Goal: Task Accomplishment & Management: Use online tool/utility

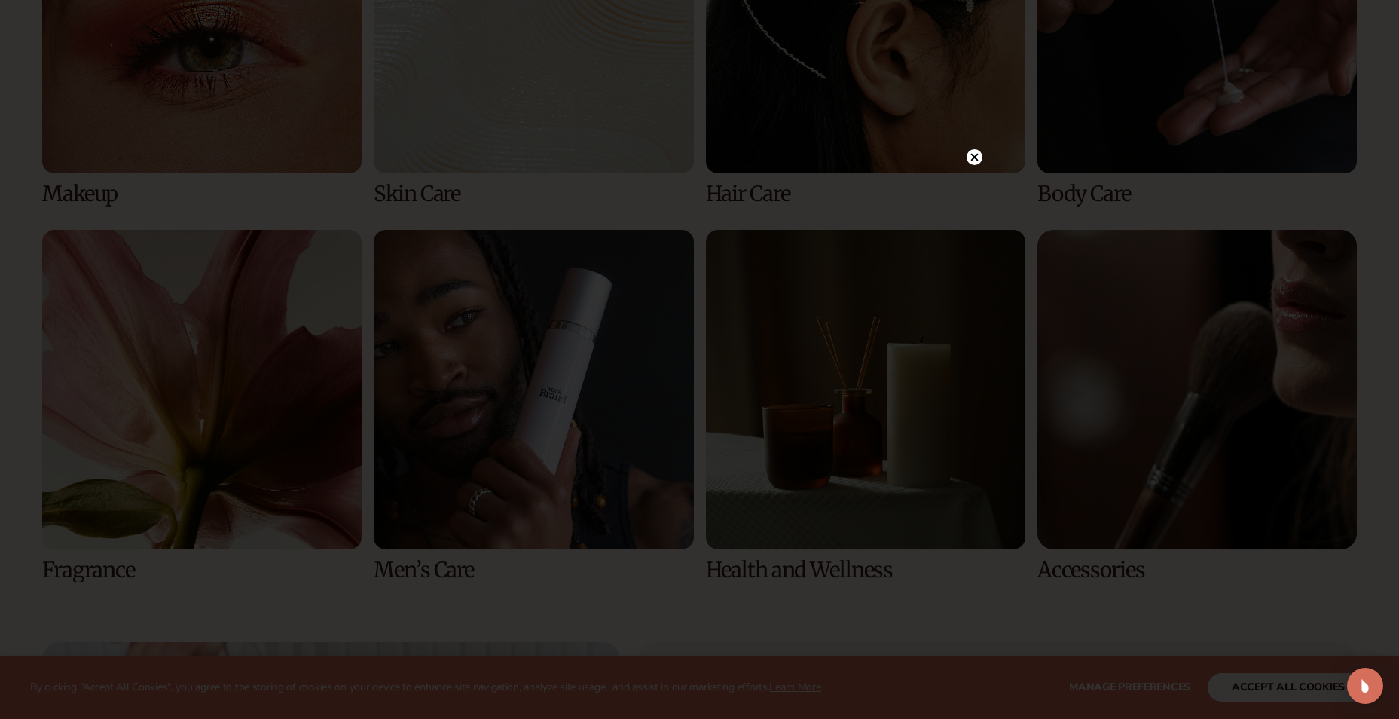
scroll to position [3617, 0]
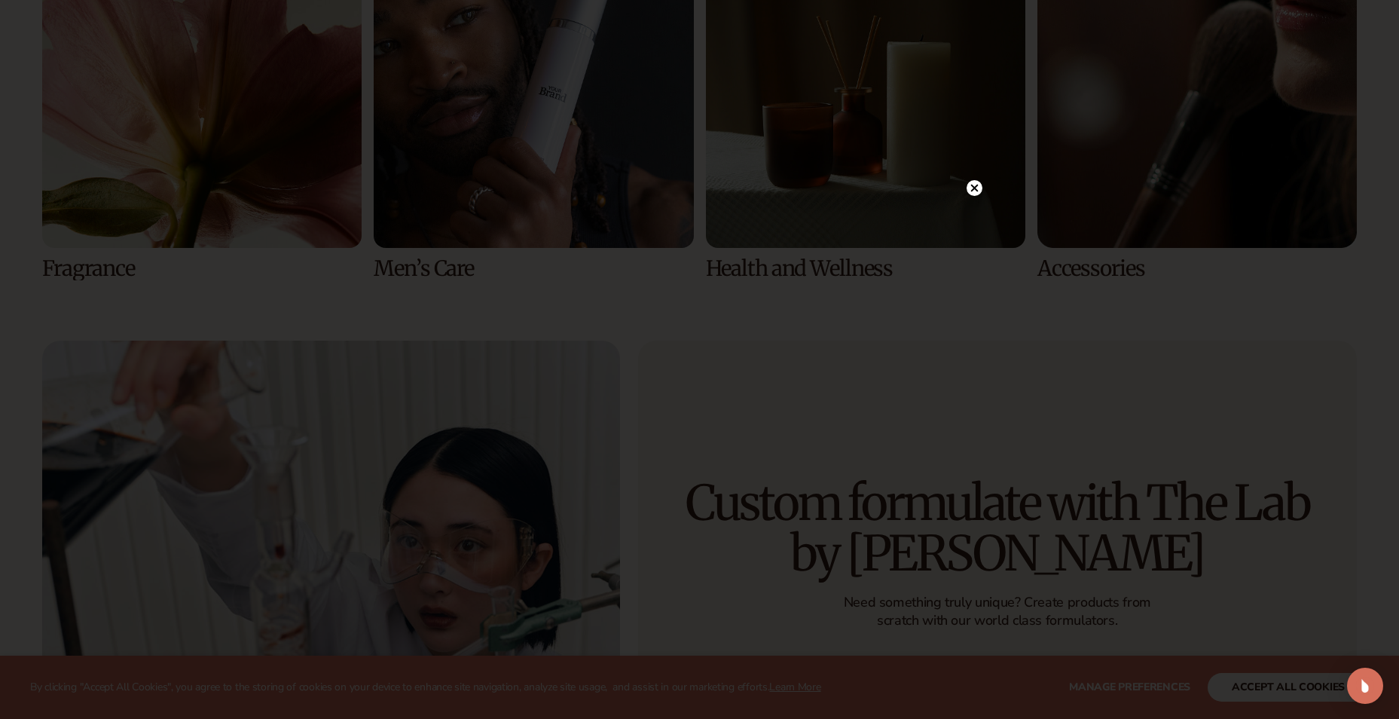
click at [968, 194] on div at bounding box center [975, 187] width 16 height 26
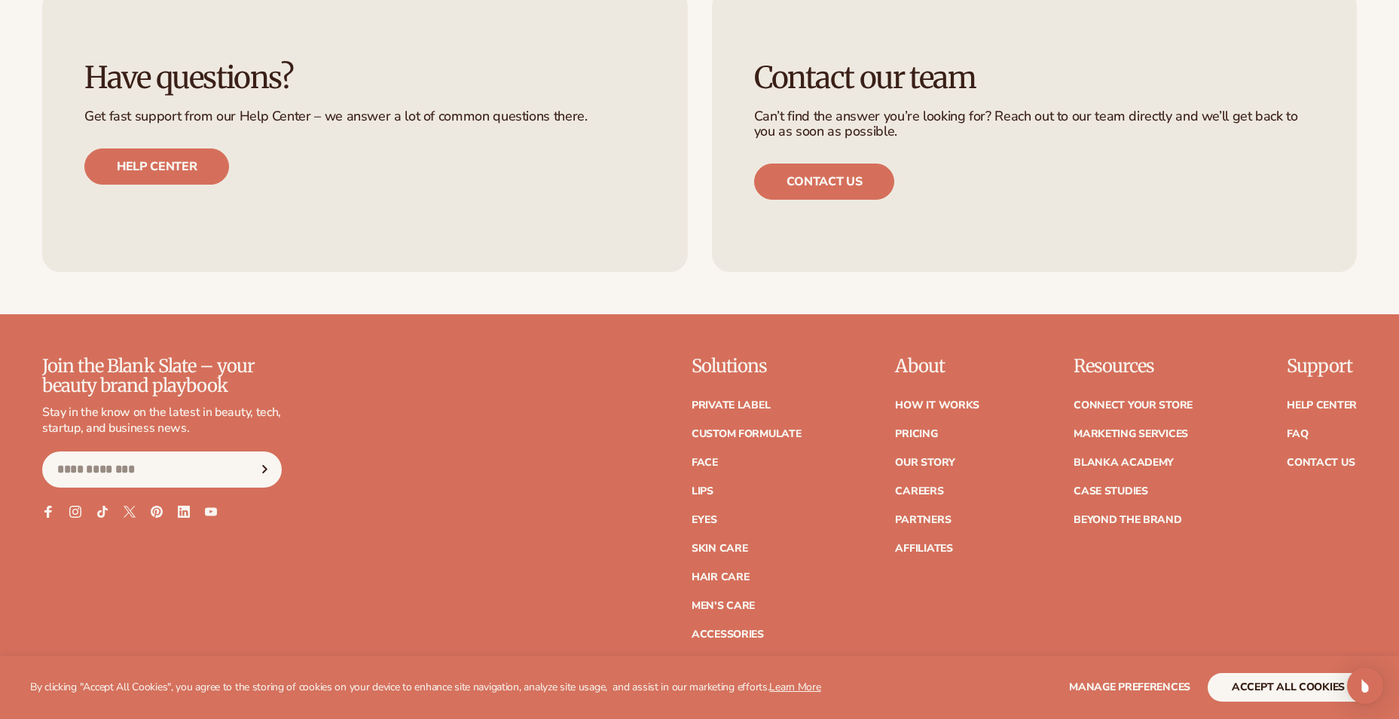
scroll to position [6671, 0]
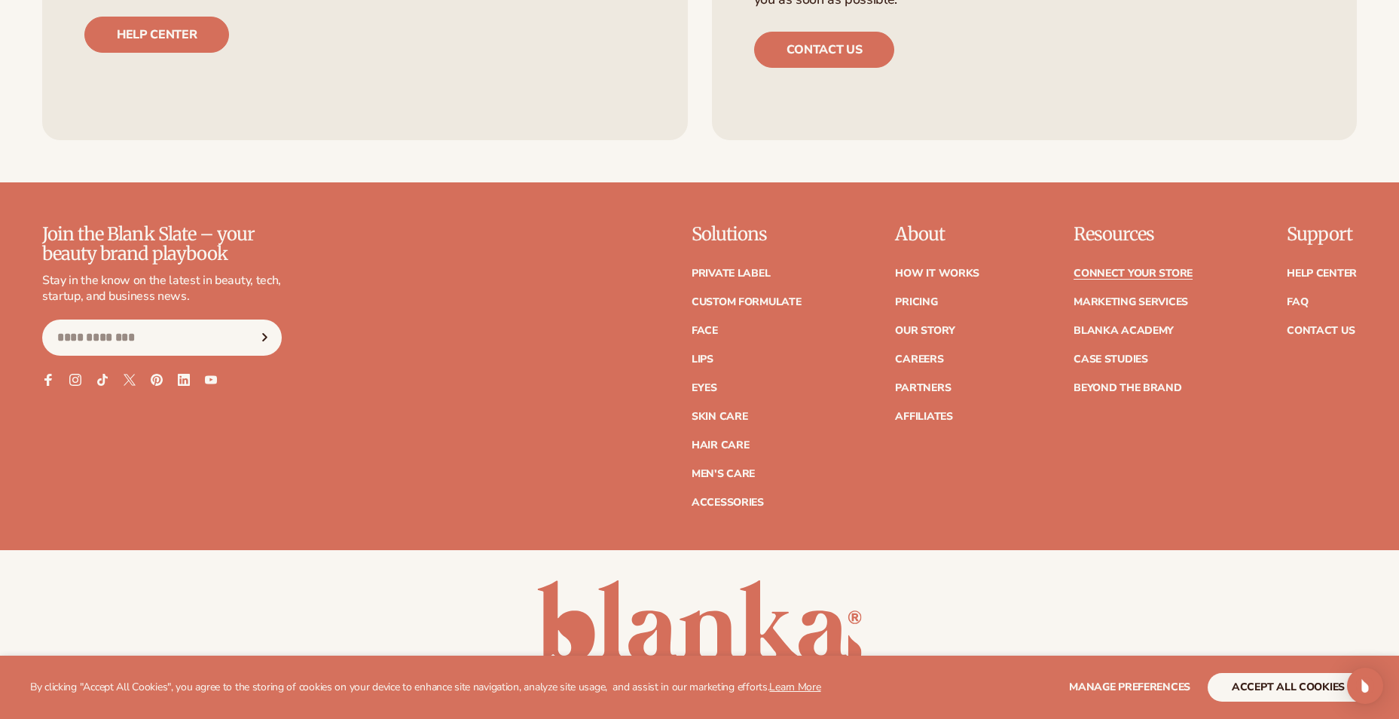
click at [1178, 271] on link "Connect your store" at bounding box center [1133, 273] width 119 height 11
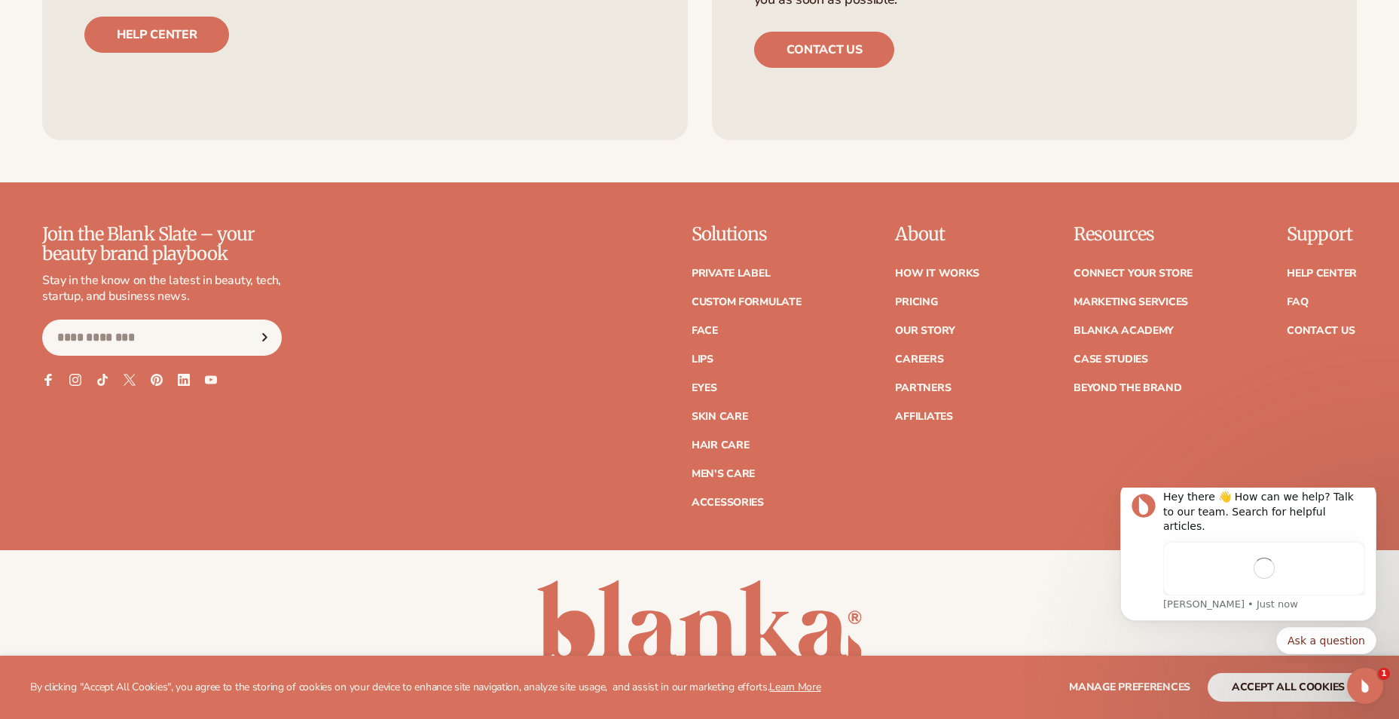
scroll to position [0, 0]
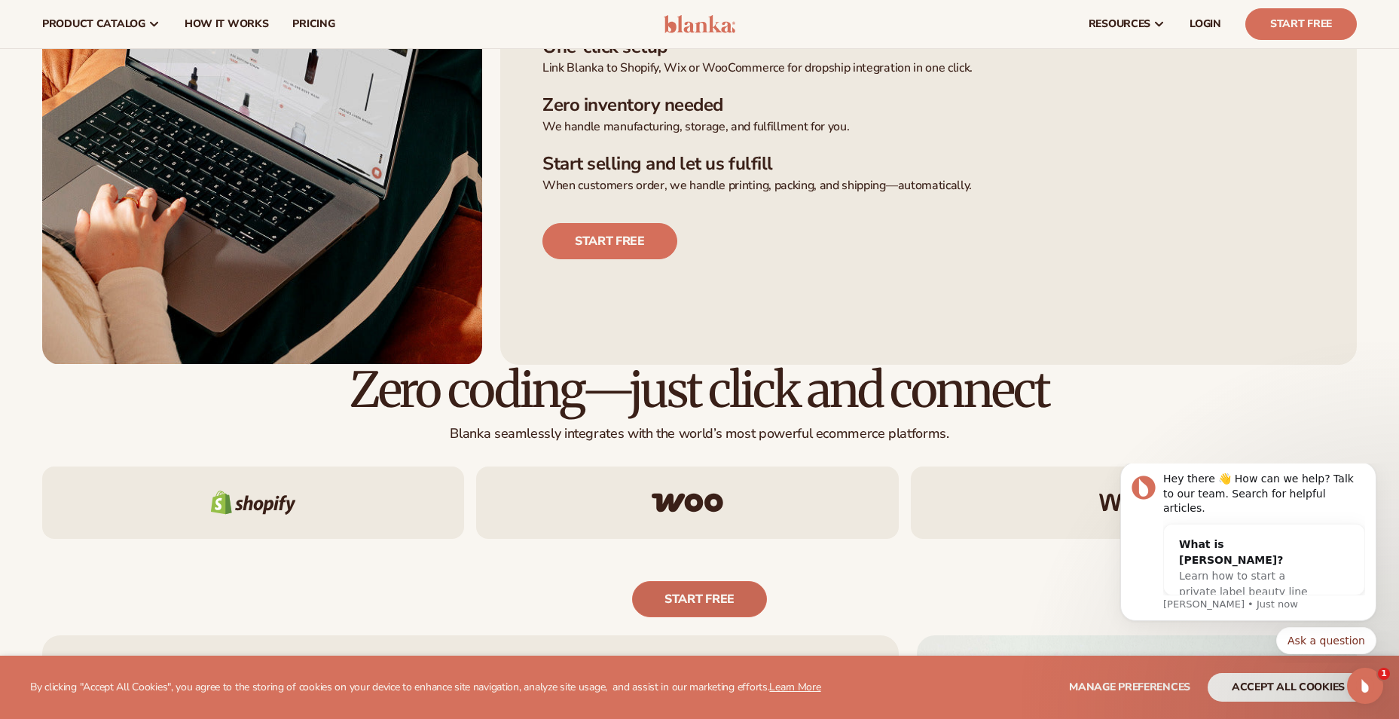
scroll to position [754, 0]
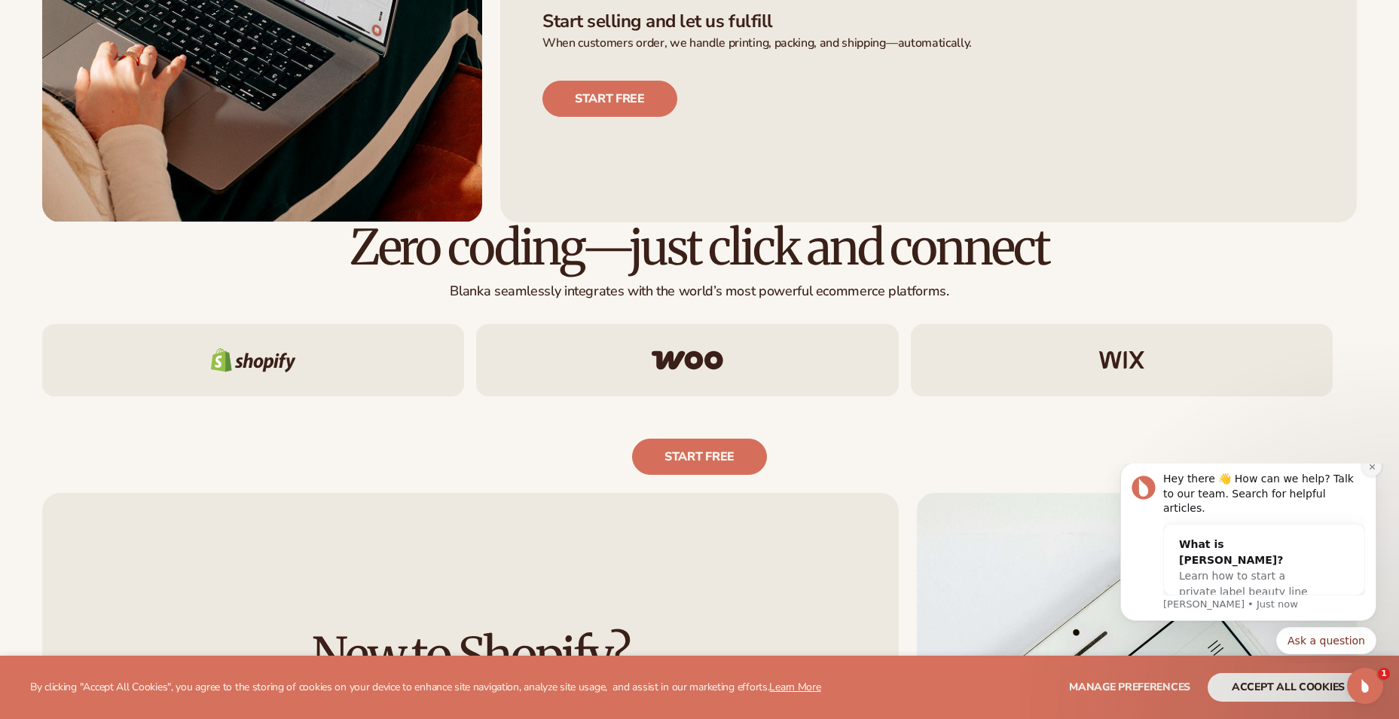
click at [1373, 471] on icon "Dismiss notification" at bounding box center [1373, 467] width 8 height 8
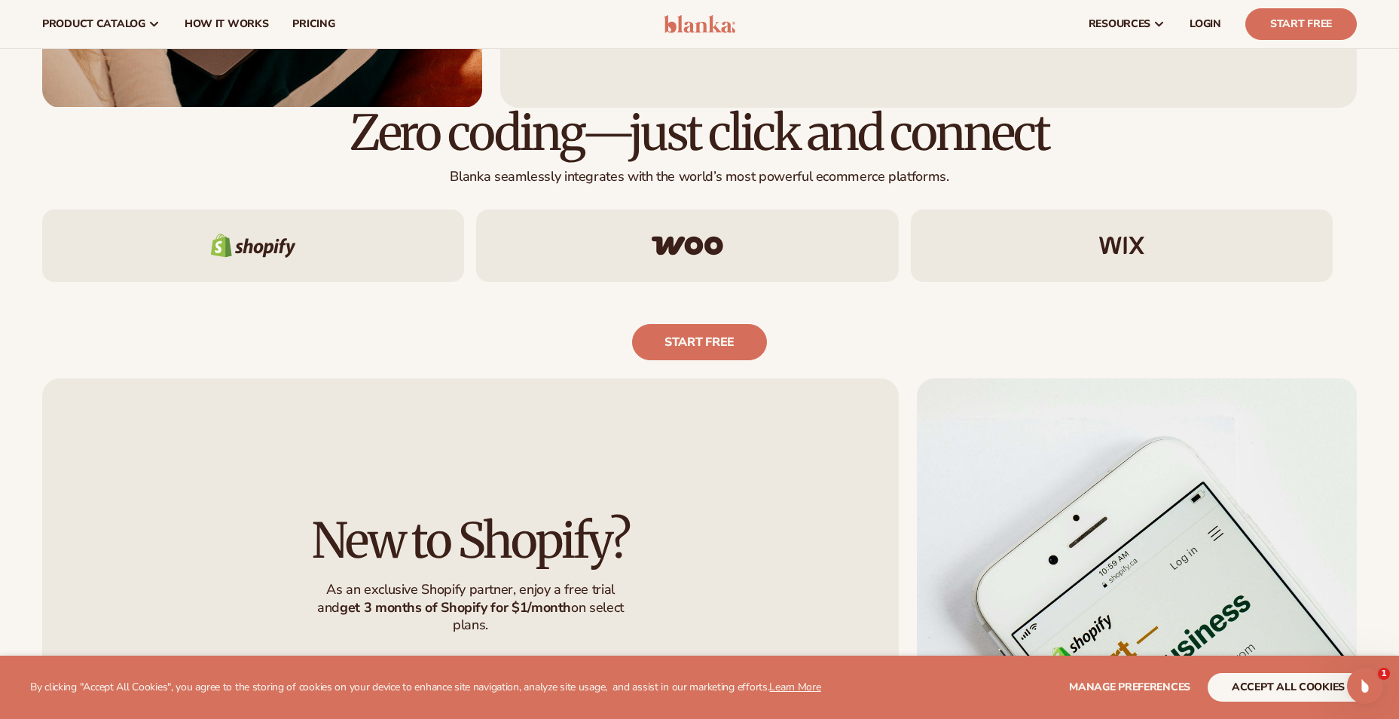
scroll to position [829, 0]
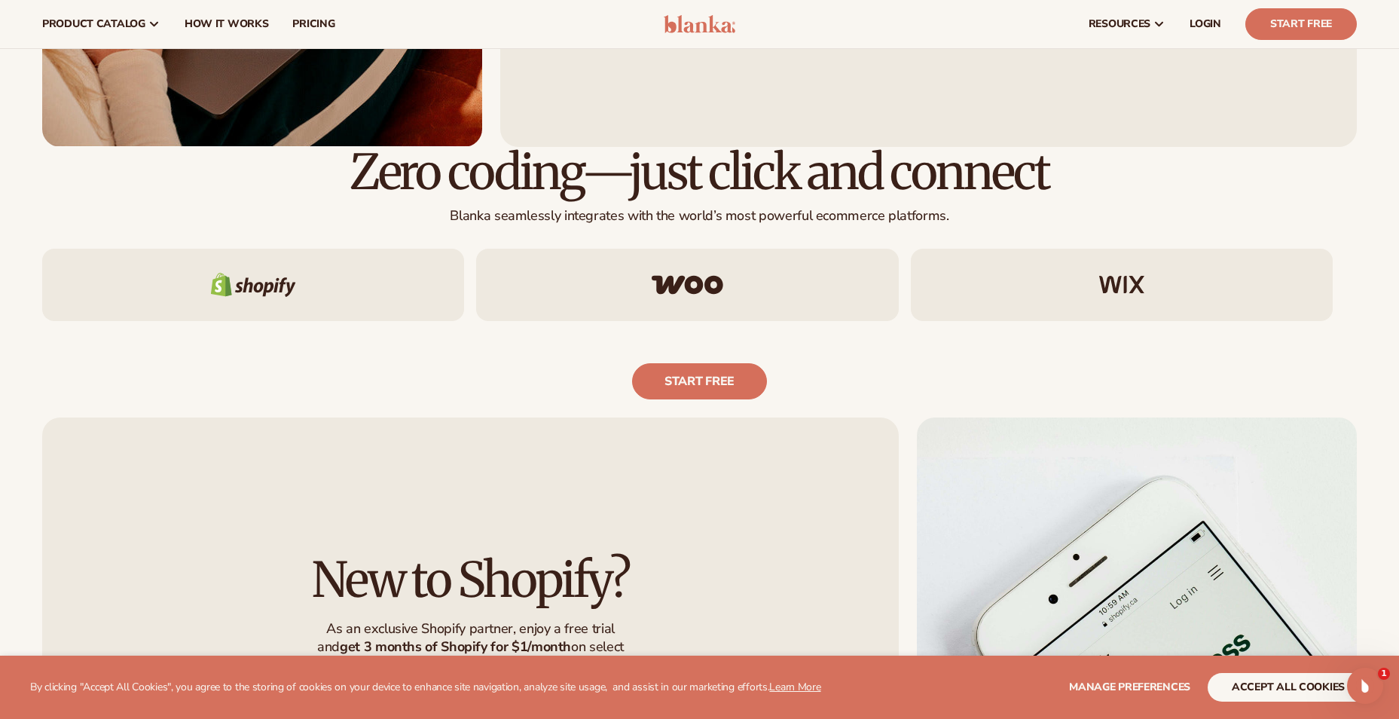
drag, startPoint x: 1084, startPoint y: 276, endPoint x: 957, endPoint y: 272, distance: 126.7
click at [977, 280] on div at bounding box center [1122, 285] width 422 height 72
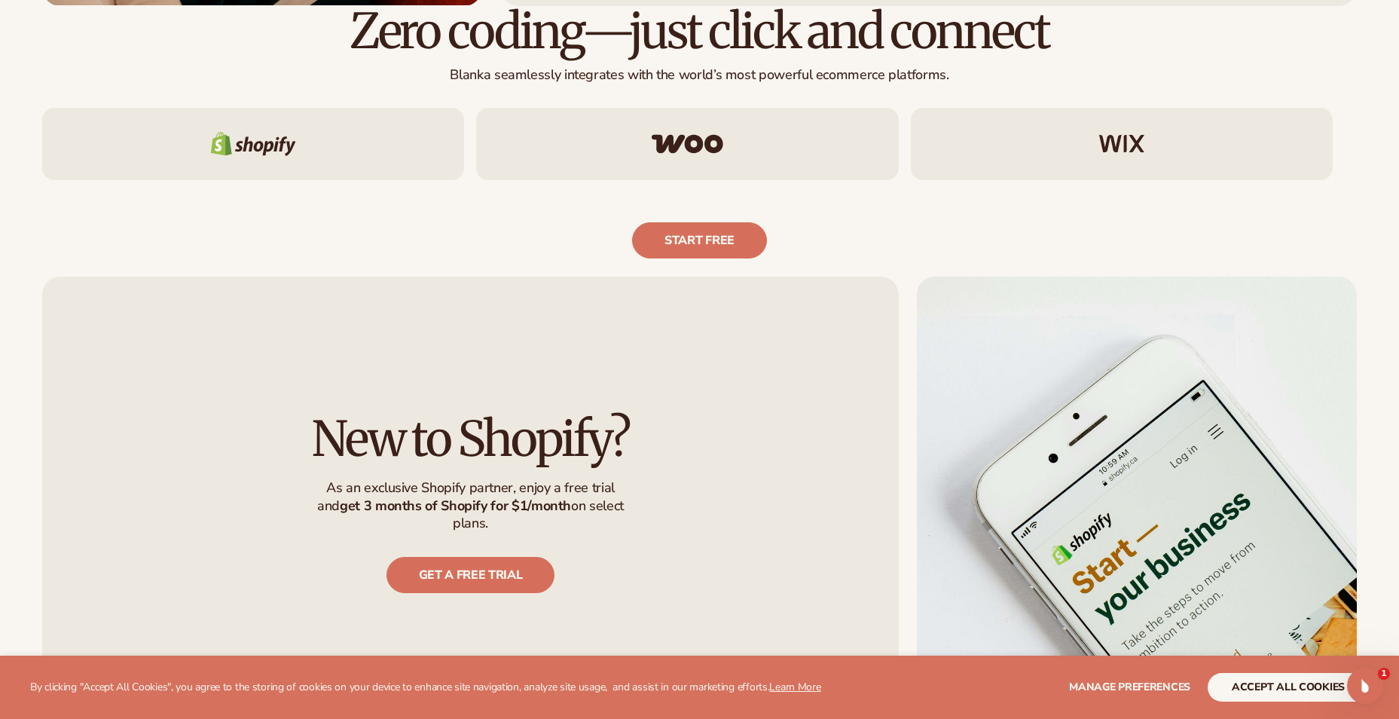
scroll to position [980, 0]
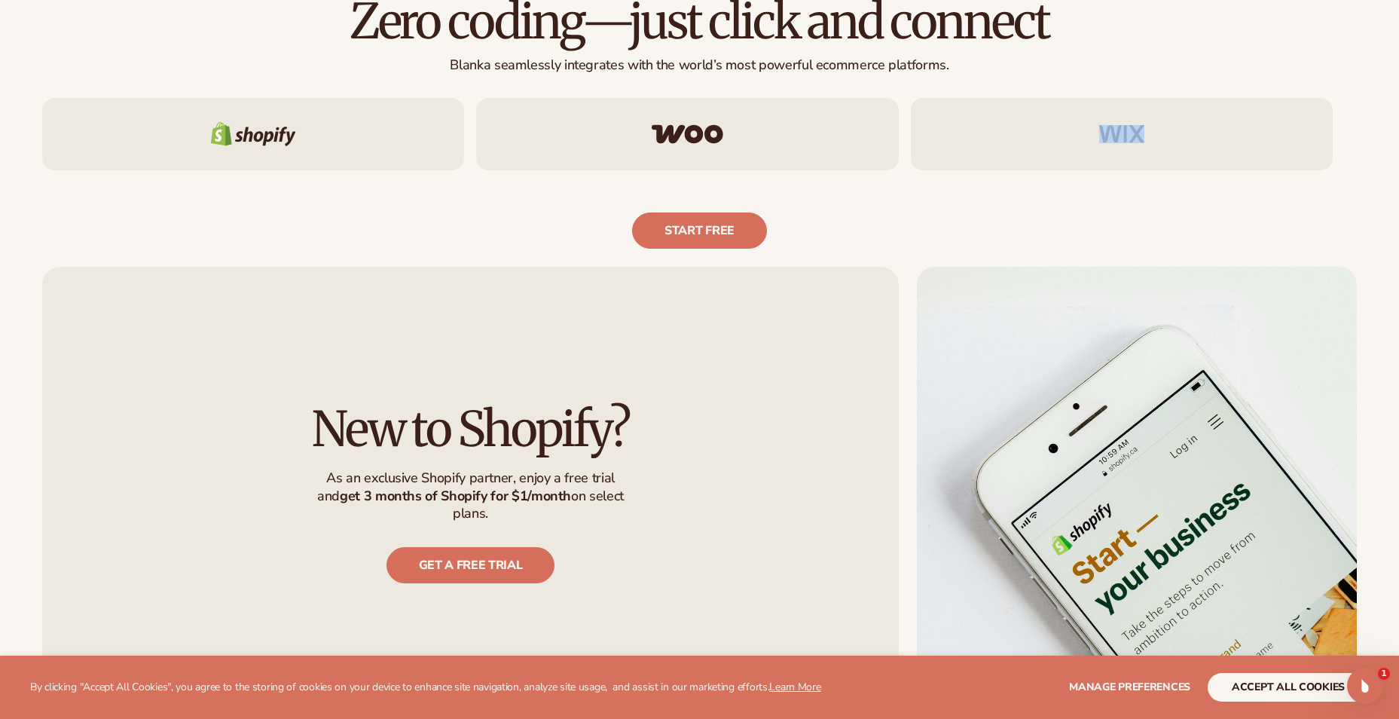
drag, startPoint x: 1243, startPoint y: 134, endPoint x: 983, endPoint y: 162, distance: 260.7
click at [983, 162] on div at bounding box center [1122, 134] width 422 height 72
click at [717, 225] on link "Start free" at bounding box center [699, 231] width 135 height 36
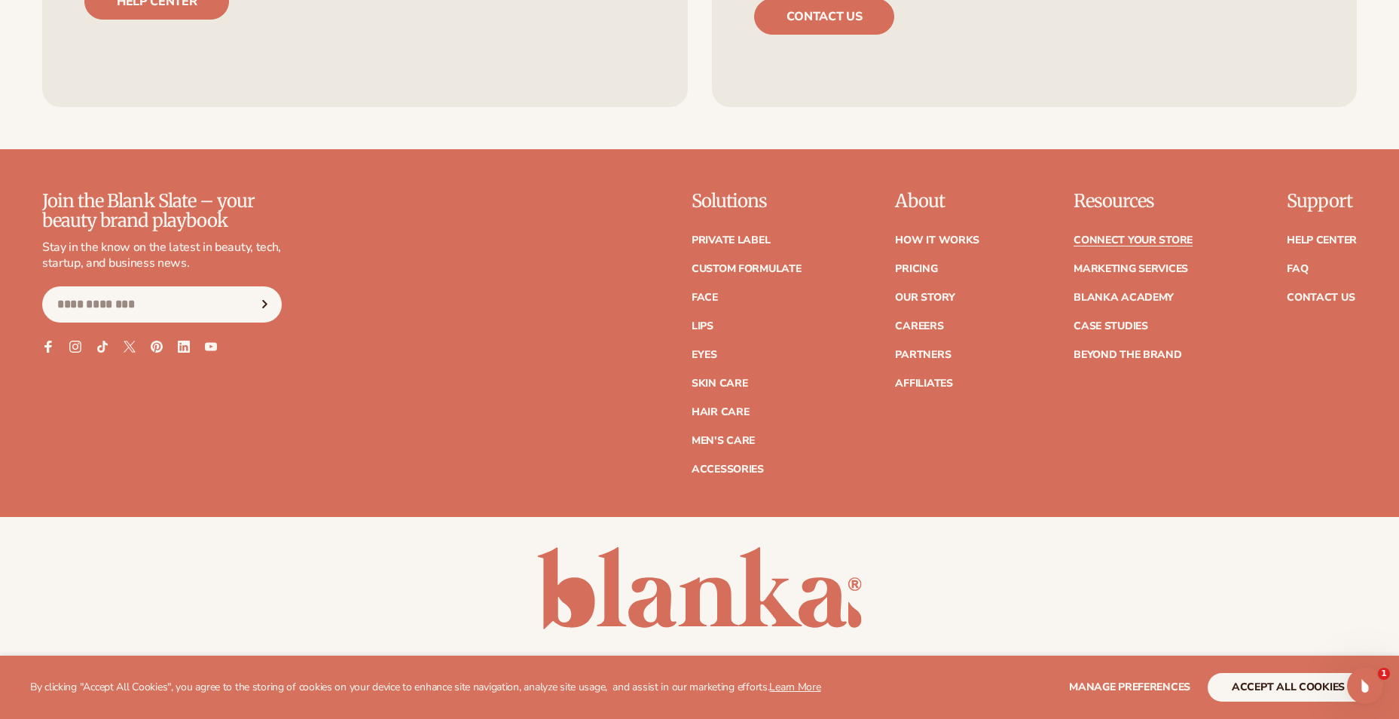
scroll to position [1992, 0]
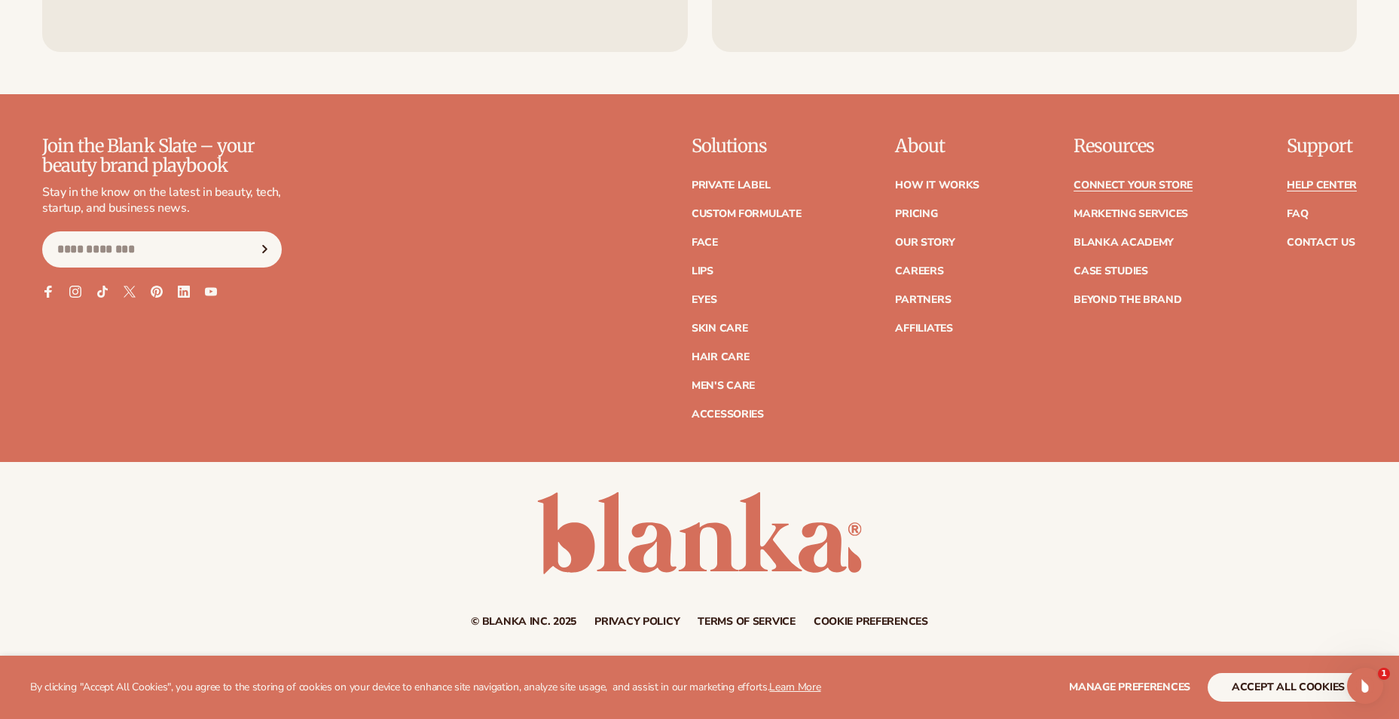
drag, startPoint x: 1326, startPoint y: 184, endPoint x: 1335, endPoint y: 187, distance: 9.5
click at [1326, 184] on link "Help Center" at bounding box center [1322, 185] width 70 height 11
